Goal: Find contact information: Find contact information

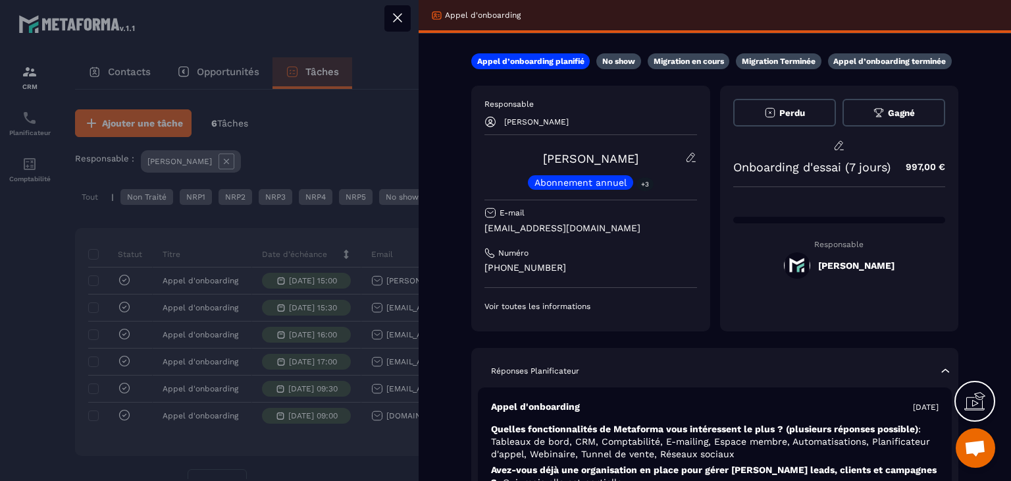
scroll to position [50, 0]
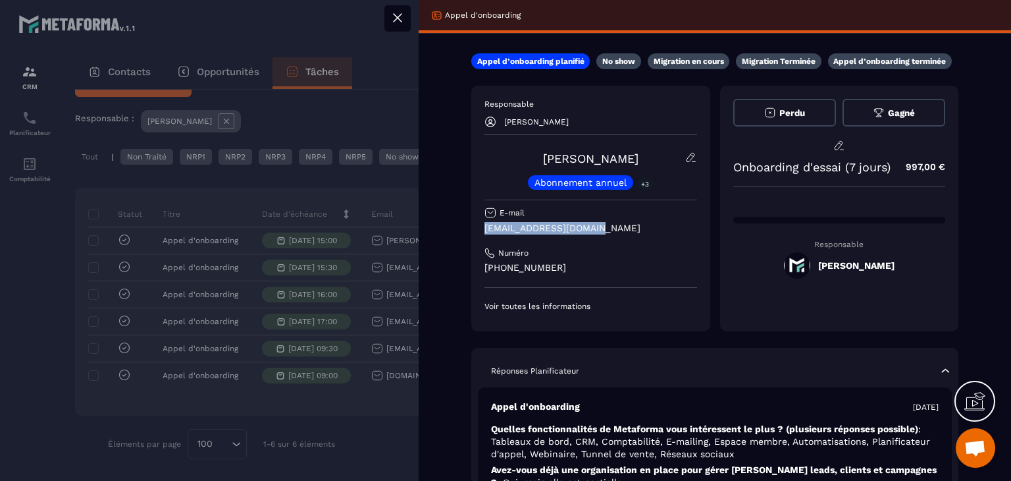
drag, startPoint x: 631, startPoint y: 228, endPoint x: 477, endPoint y: 230, distance: 154.8
click at [477, 230] on div "Responsable [PERSON_NAME] [PERSON_NAME] Abonnement annuel +3 E-mail [EMAIL_ADDR…" at bounding box center [590, 209] width 239 height 246
copy p "[EMAIL_ADDRESS][DOMAIN_NAME]"
drag, startPoint x: 497, startPoint y: 153, endPoint x: 676, endPoint y: 163, distance: 179.3
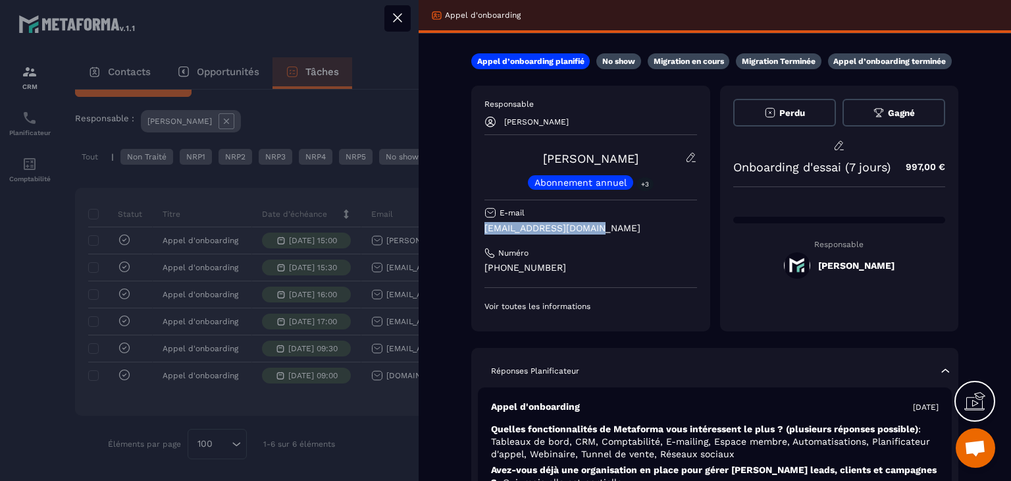
click at [676, 163] on div "[PERSON_NAME] Abonnement annuel +3" at bounding box center [591, 170] width 213 height 38
copy link "[PERSON_NAME]"
